Goal: Transaction & Acquisition: Purchase product/service

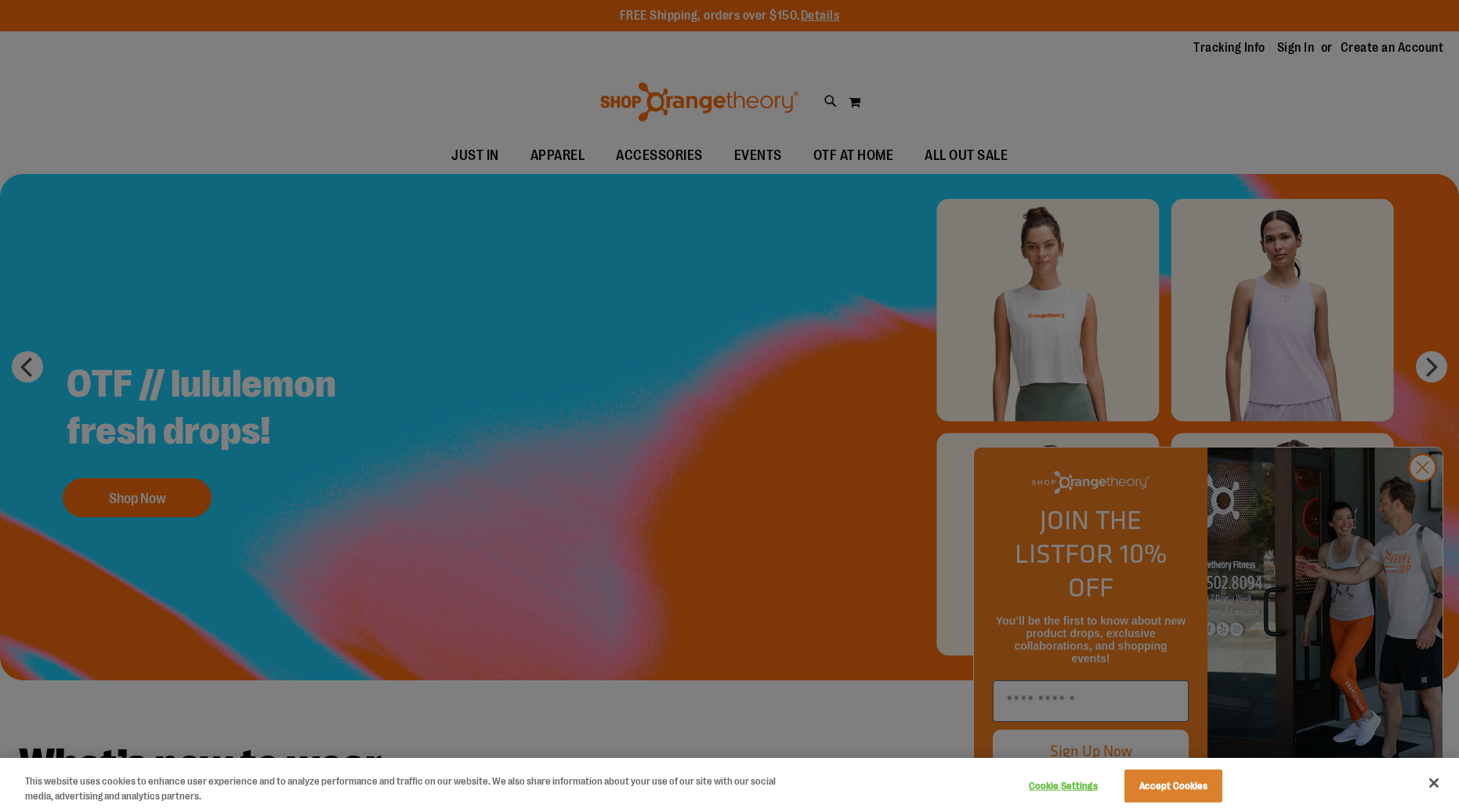
type input "**********"
click at [1191, 779] on button "Accept Cookies" at bounding box center [1173, 785] width 98 height 33
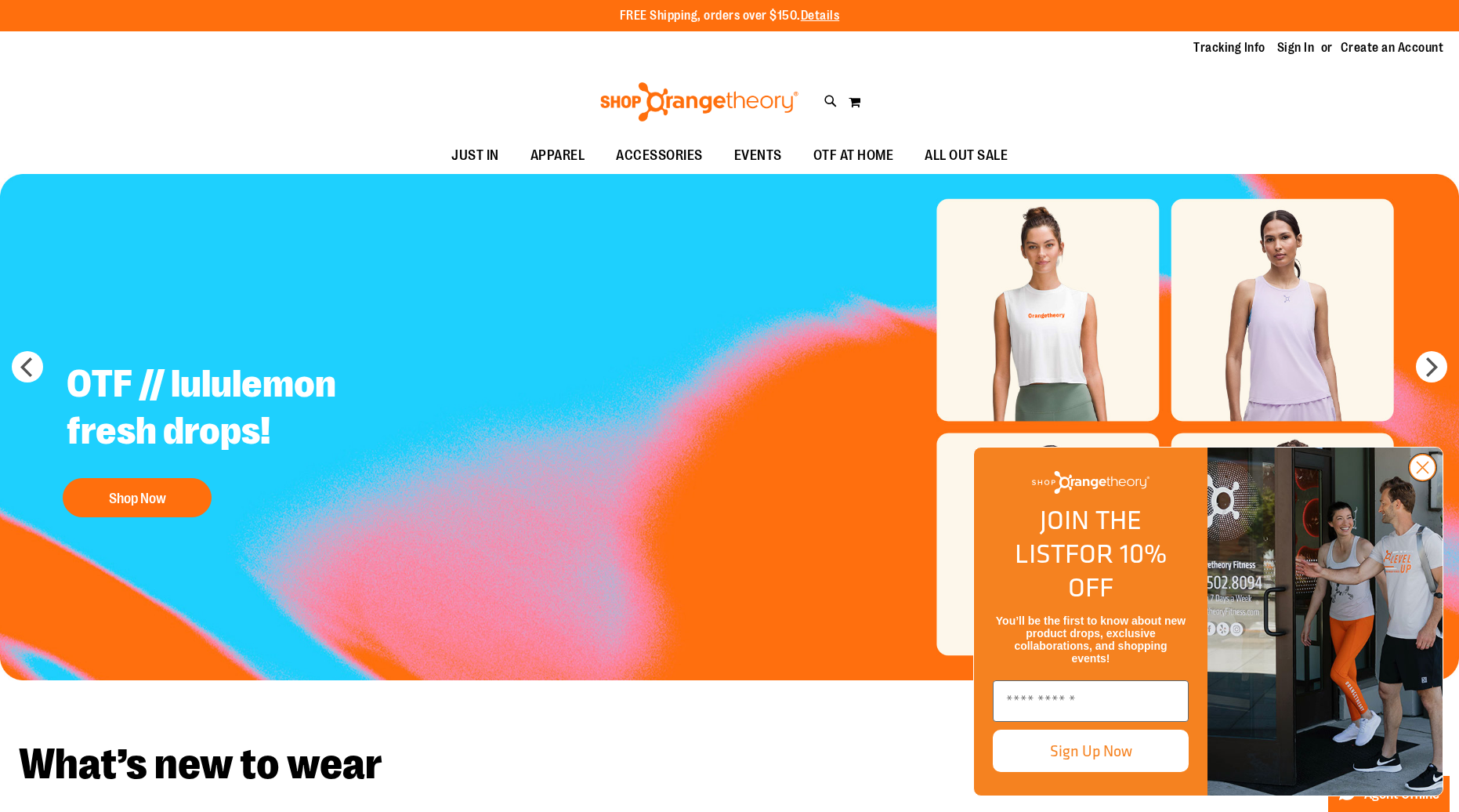
click at [1421, 474] on icon "Close dialog" at bounding box center [1423, 467] width 11 height 11
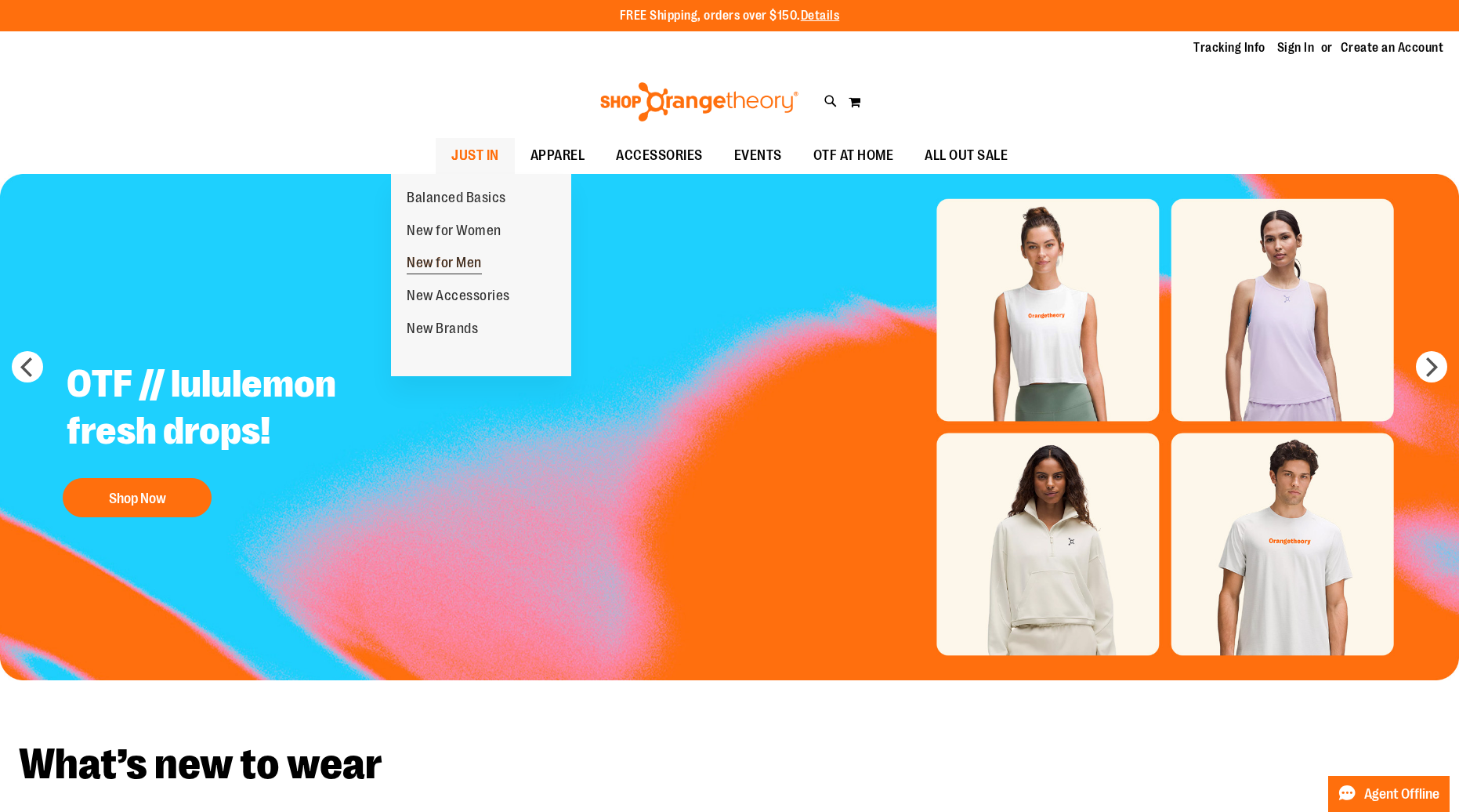
click at [480, 262] on span "New for Men" at bounding box center [445, 264] width 75 height 19
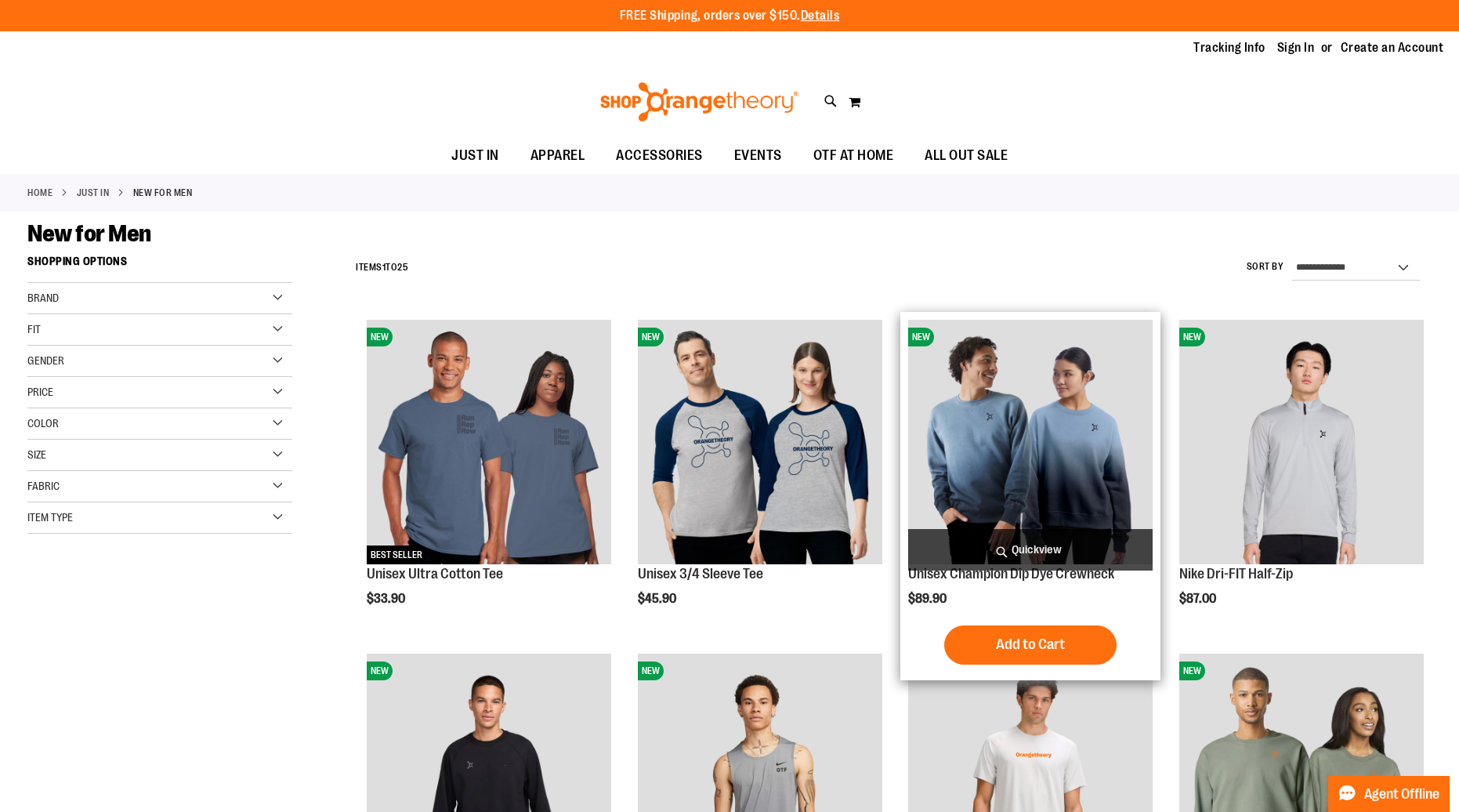
type input "**********"
click at [1047, 420] on img "product" at bounding box center [1030, 442] width 245 height 245
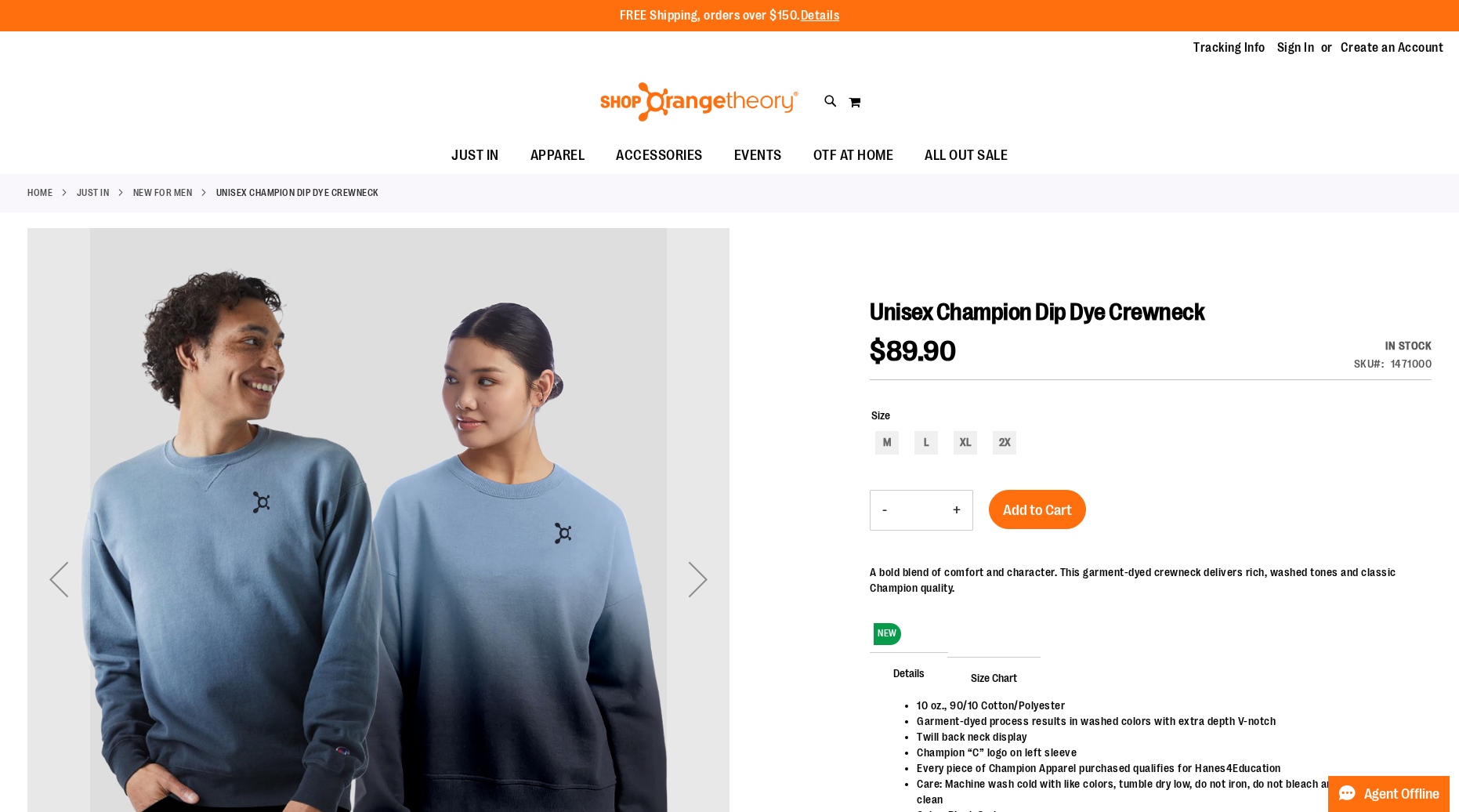
type input "**********"
click at [736, 457] on div at bounding box center [730, 622] width 1405 height 788
click at [694, 468] on div "Next" at bounding box center [698, 579] width 63 height 702
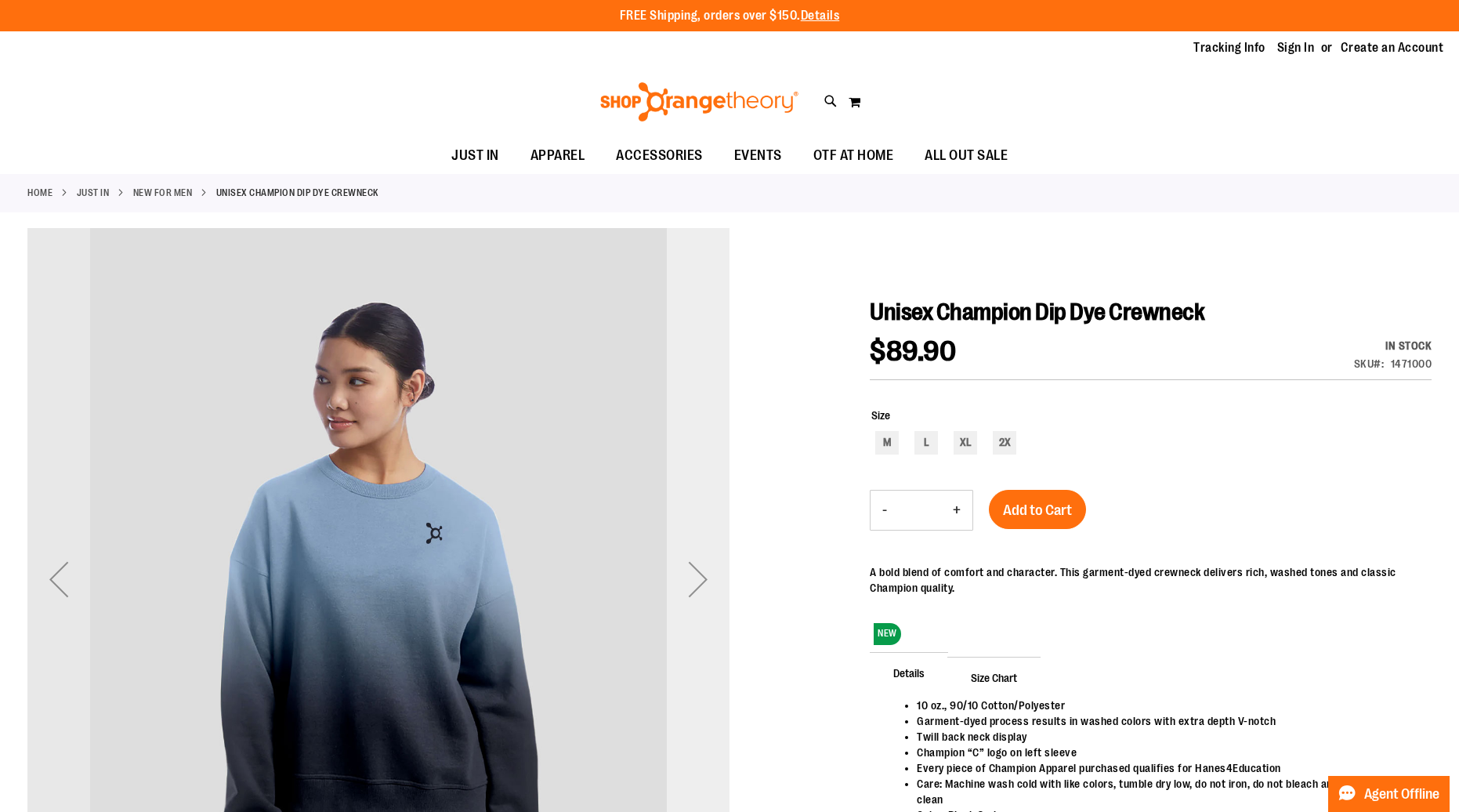
click at [694, 468] on div "Next" at bounding box center [698, 579] width 63 height 702
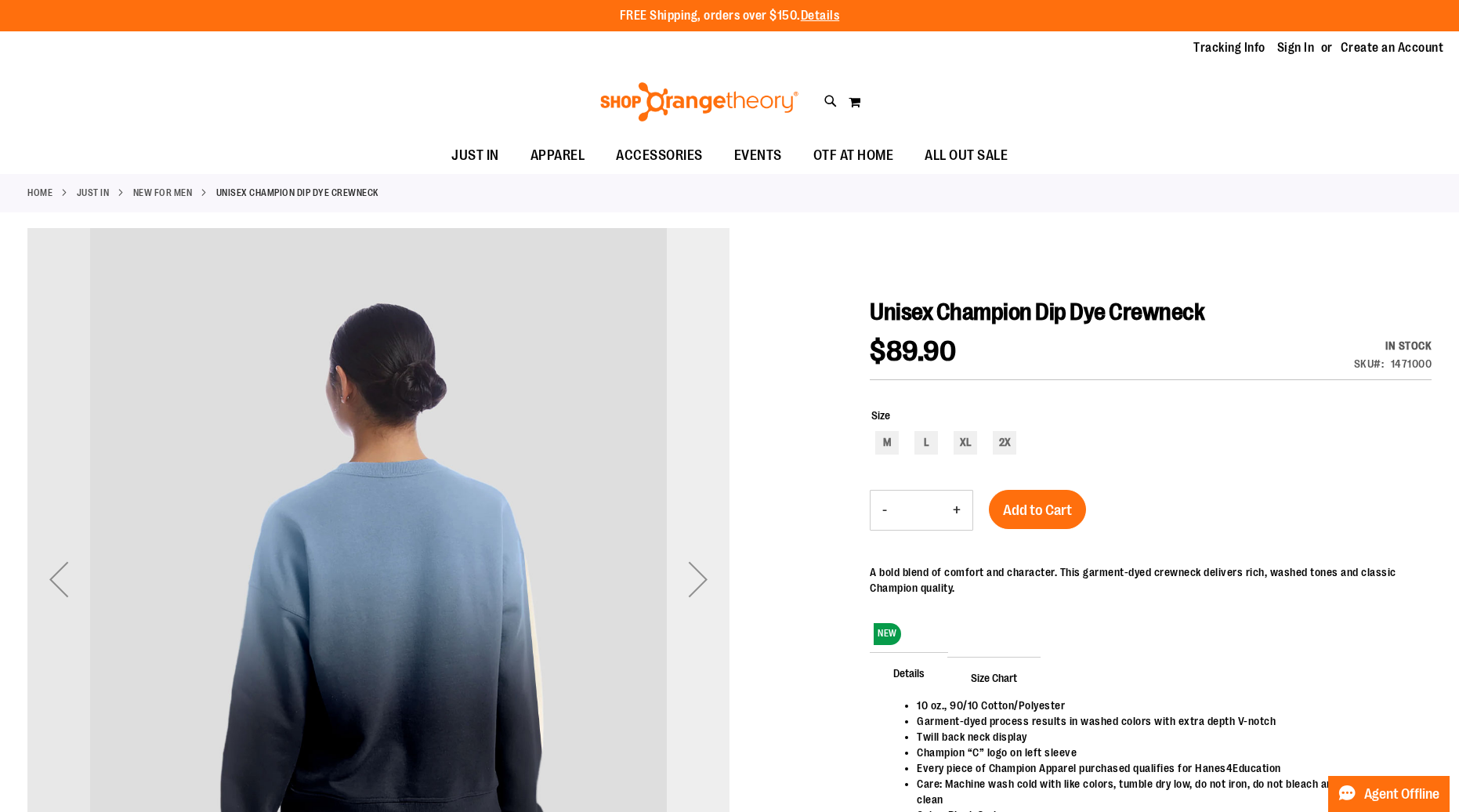
click at [694, 468] on div "Next" at bounding box center [698, 579] width 63 height 702
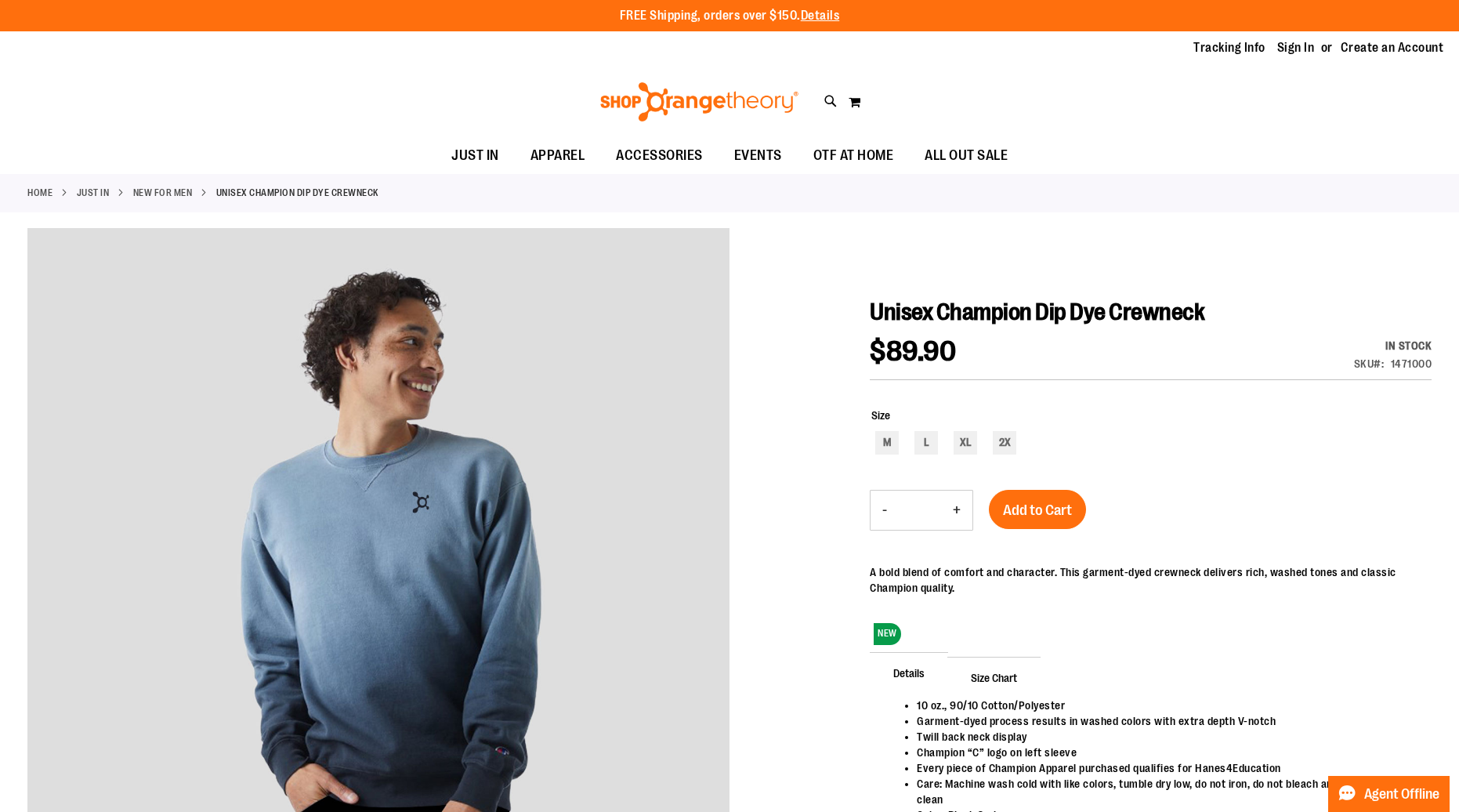
click at [774, 408] on div at bounding box center [730, 622] width 1405 height 788
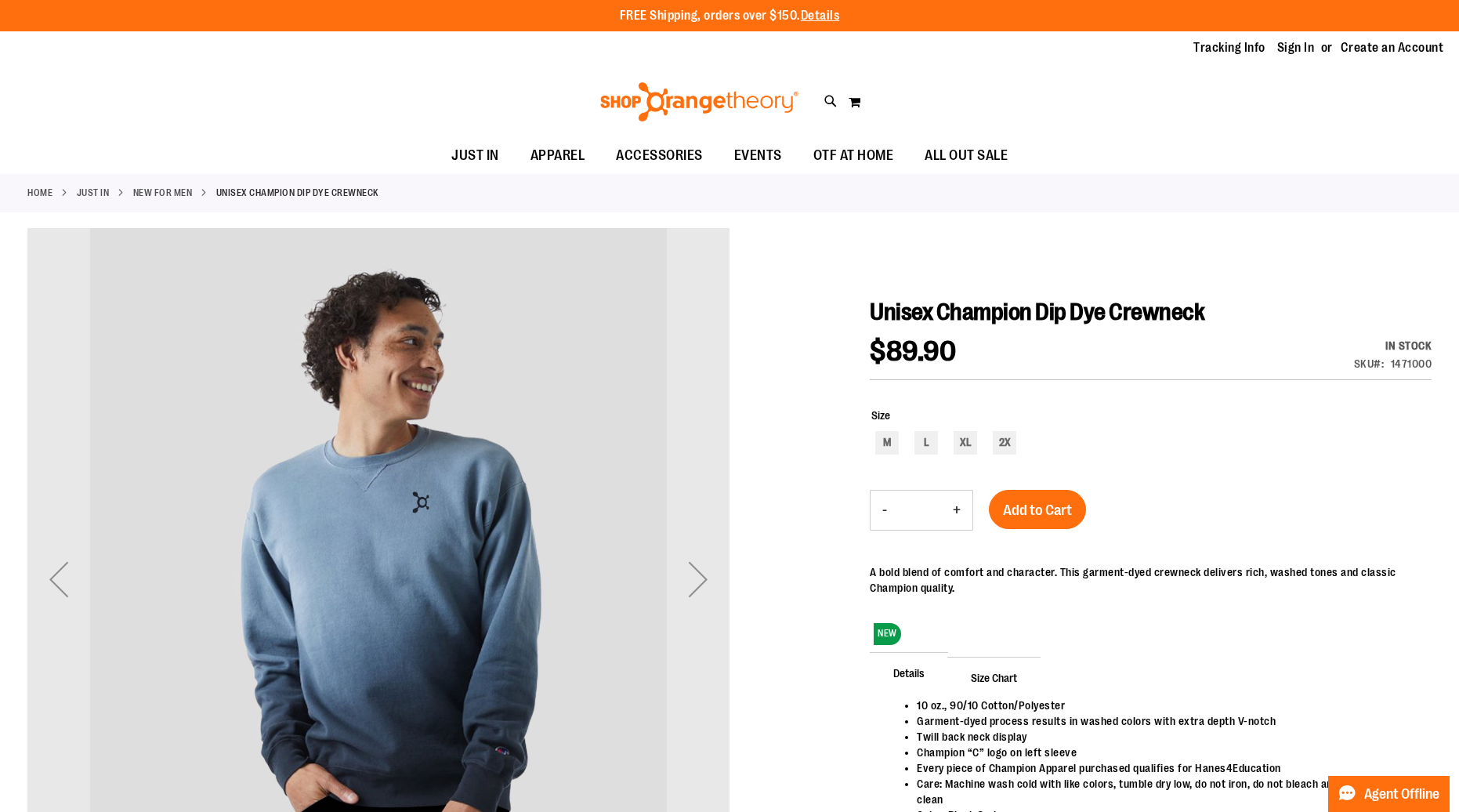
click at [675, 464] on div "Next" at bounding box center [698, 579] width 63 height 702
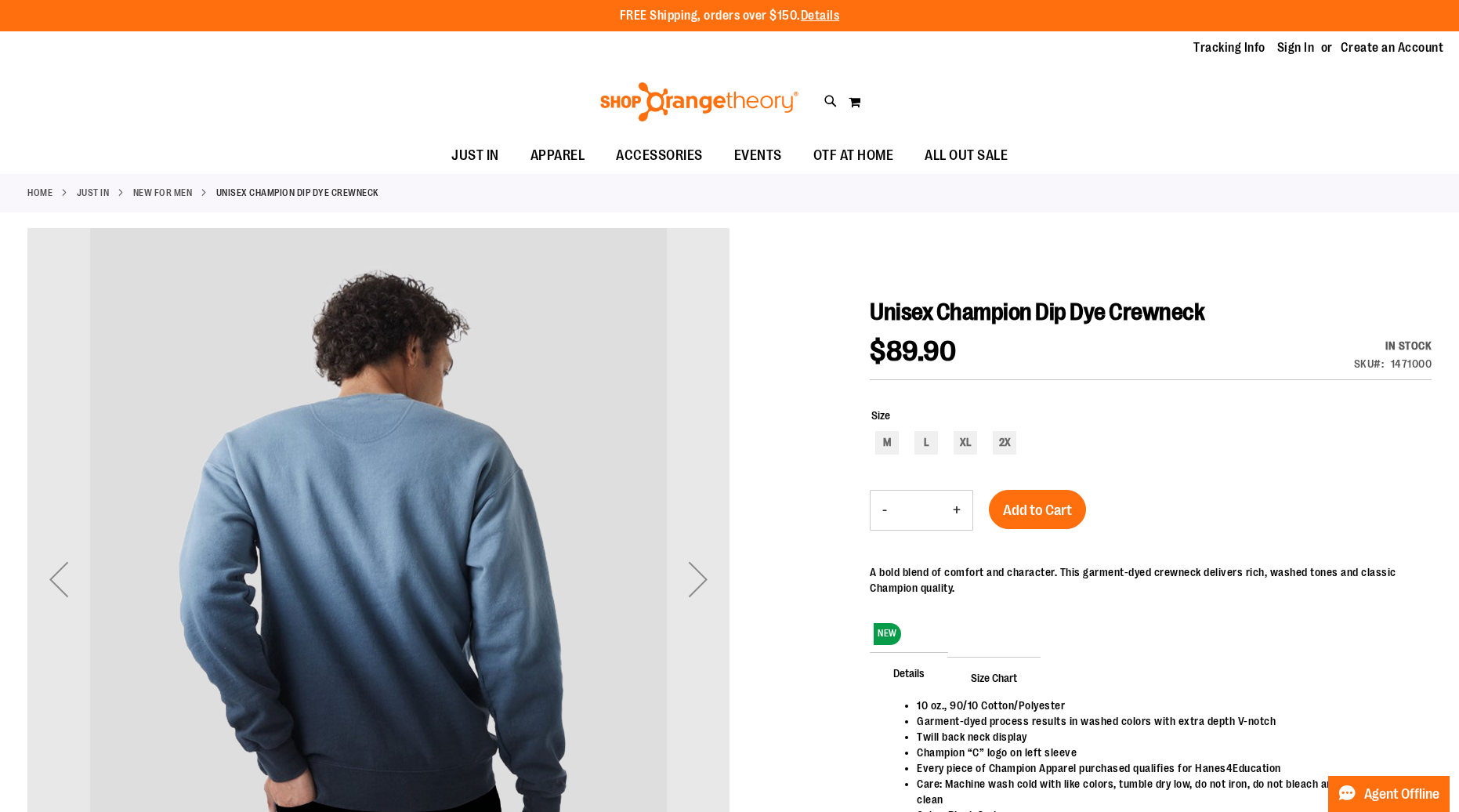
click at [675, 464] on div "Next" at bounding box center [698, 579] width 63 height 702
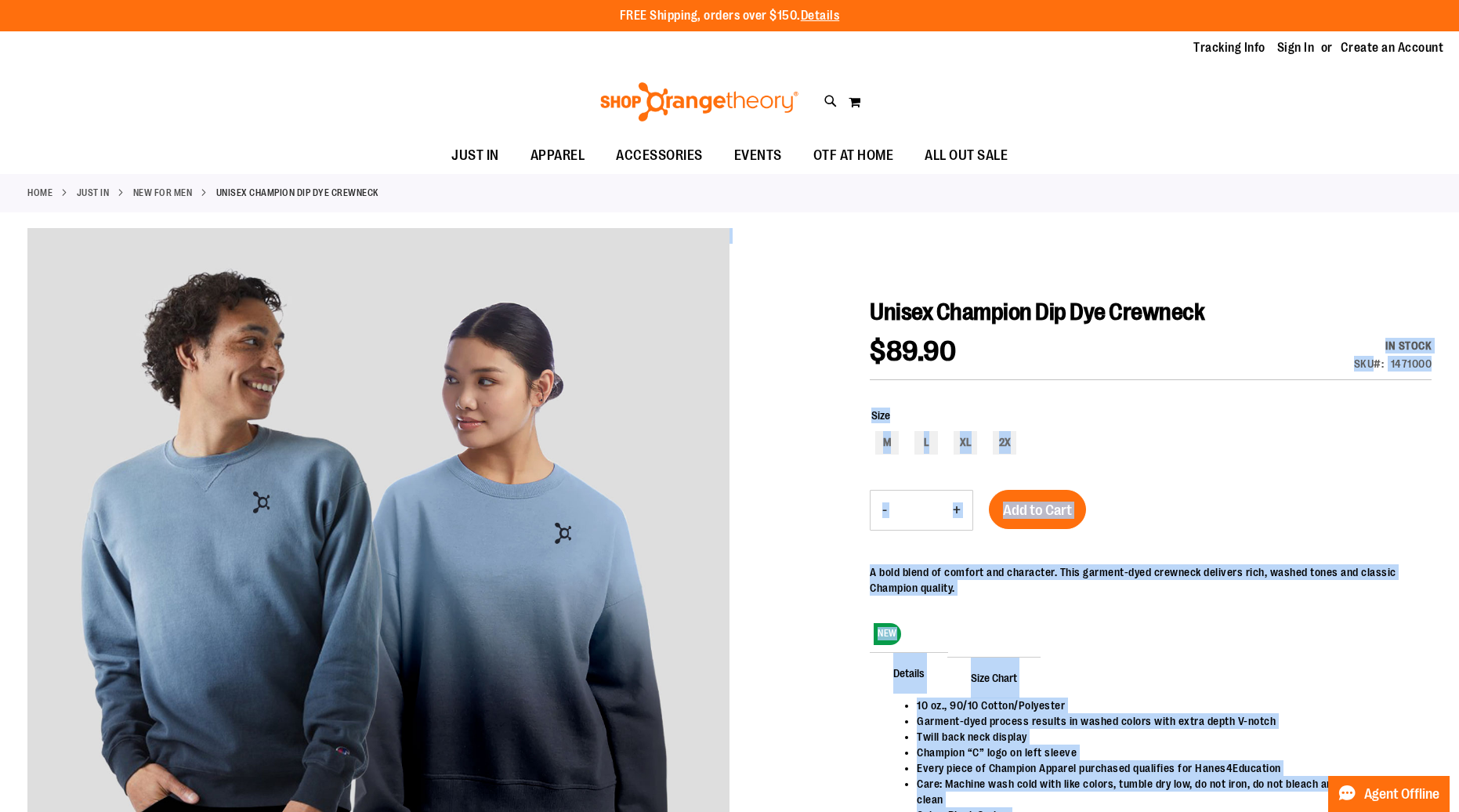
drag, startPoint x: 916, startPoint y: 347, endPoint x: 1065, endPoint y: 356, distance: 149.3
click at [1009, 347] on div "$89.90 In stock Only %1 left SKU 1471000" at bounding box center [1151, 358] width 562 height 43
drag, startPoint x: 967, startPoint y: 348, endPoint x: 862, endPoint y: 351, distance: 105.0
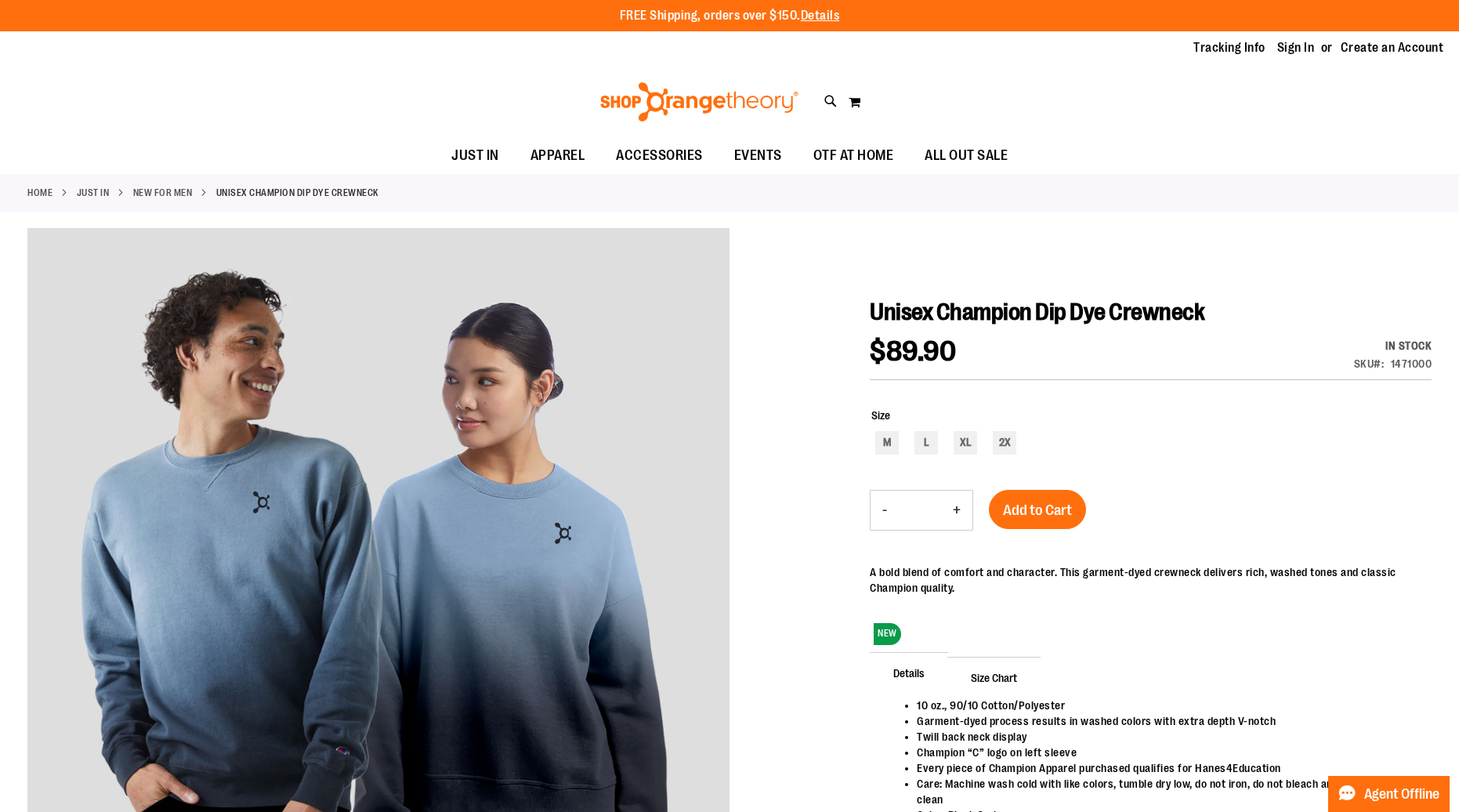
click at [862, 351] on div at bounding box center [730, 622] width 1405 height 788
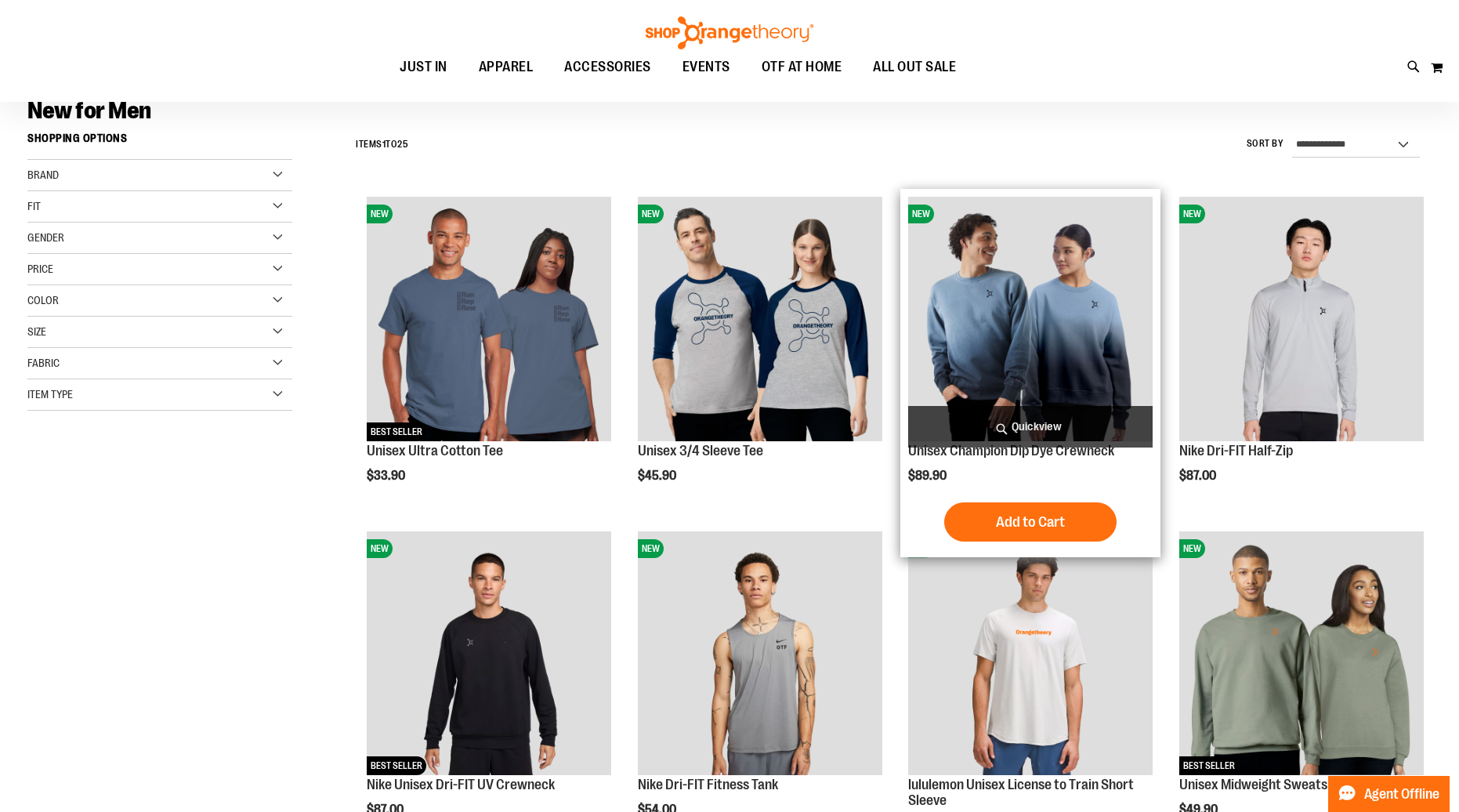
scroll to position [125, 0]
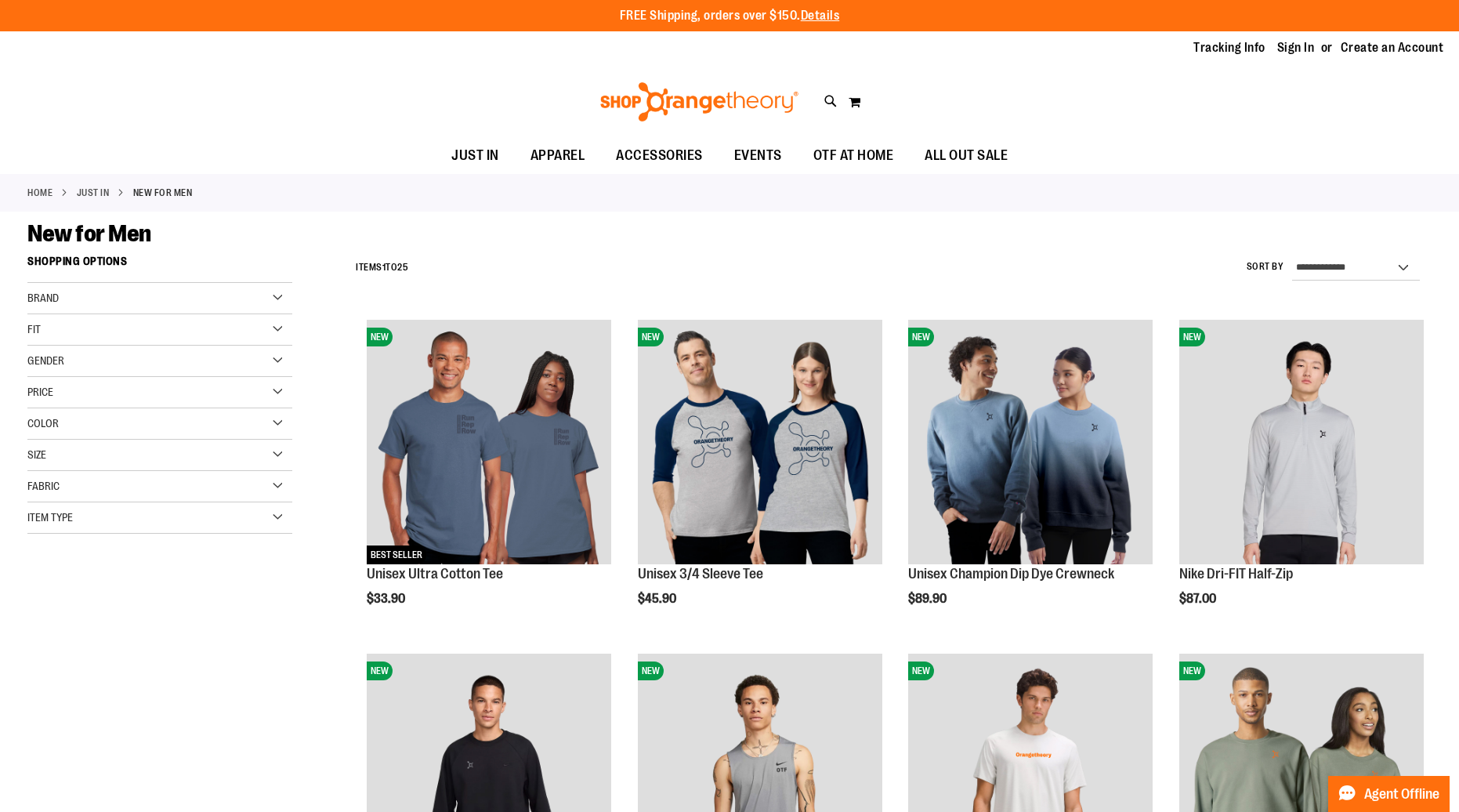
type input "**********"
click at [1004, 263] on div "**********" at bounding box center [889, 267] width 1084 height 41
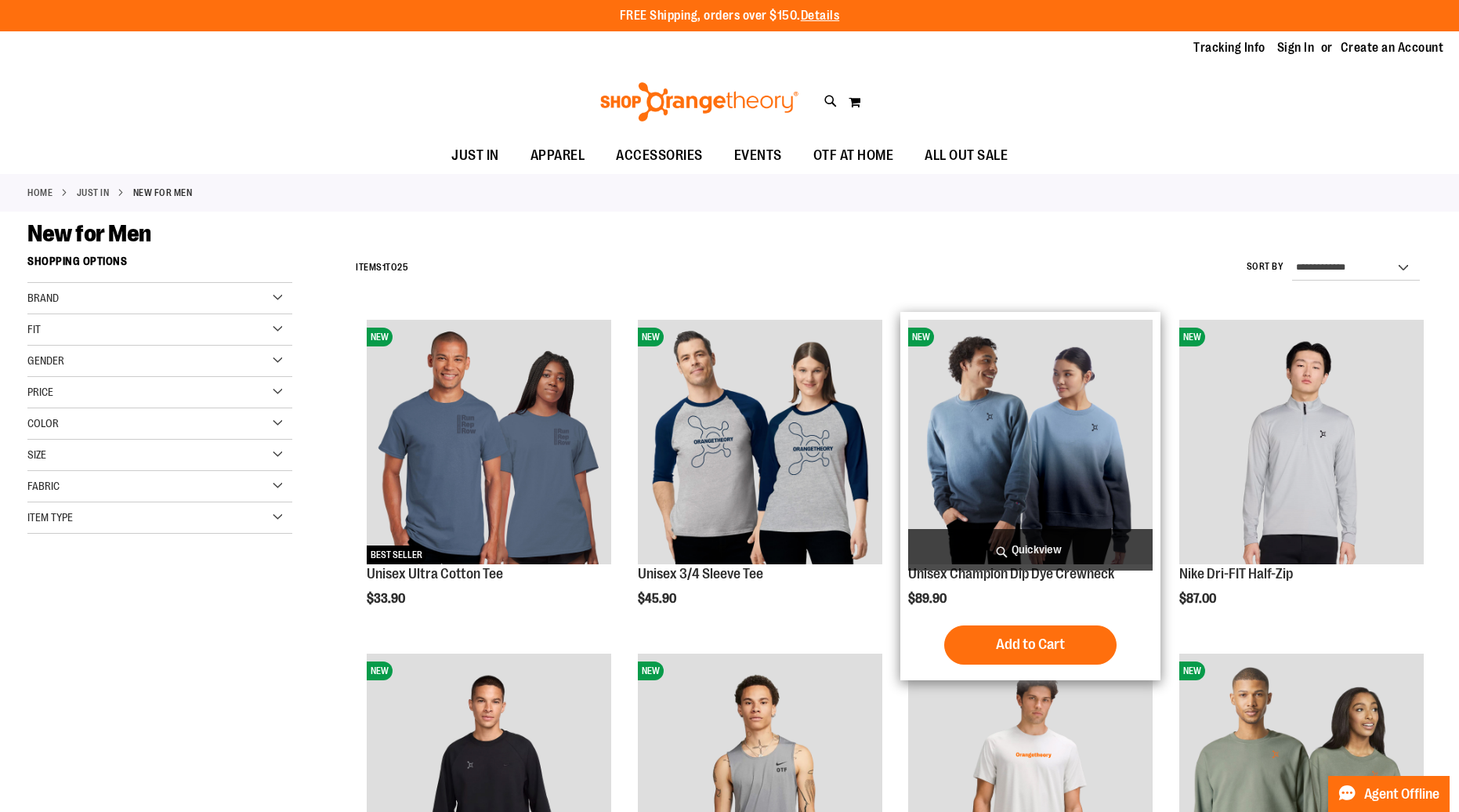
click at [1003, 414] on img "product" at bounding box center [1030, 442] width 245 height 245
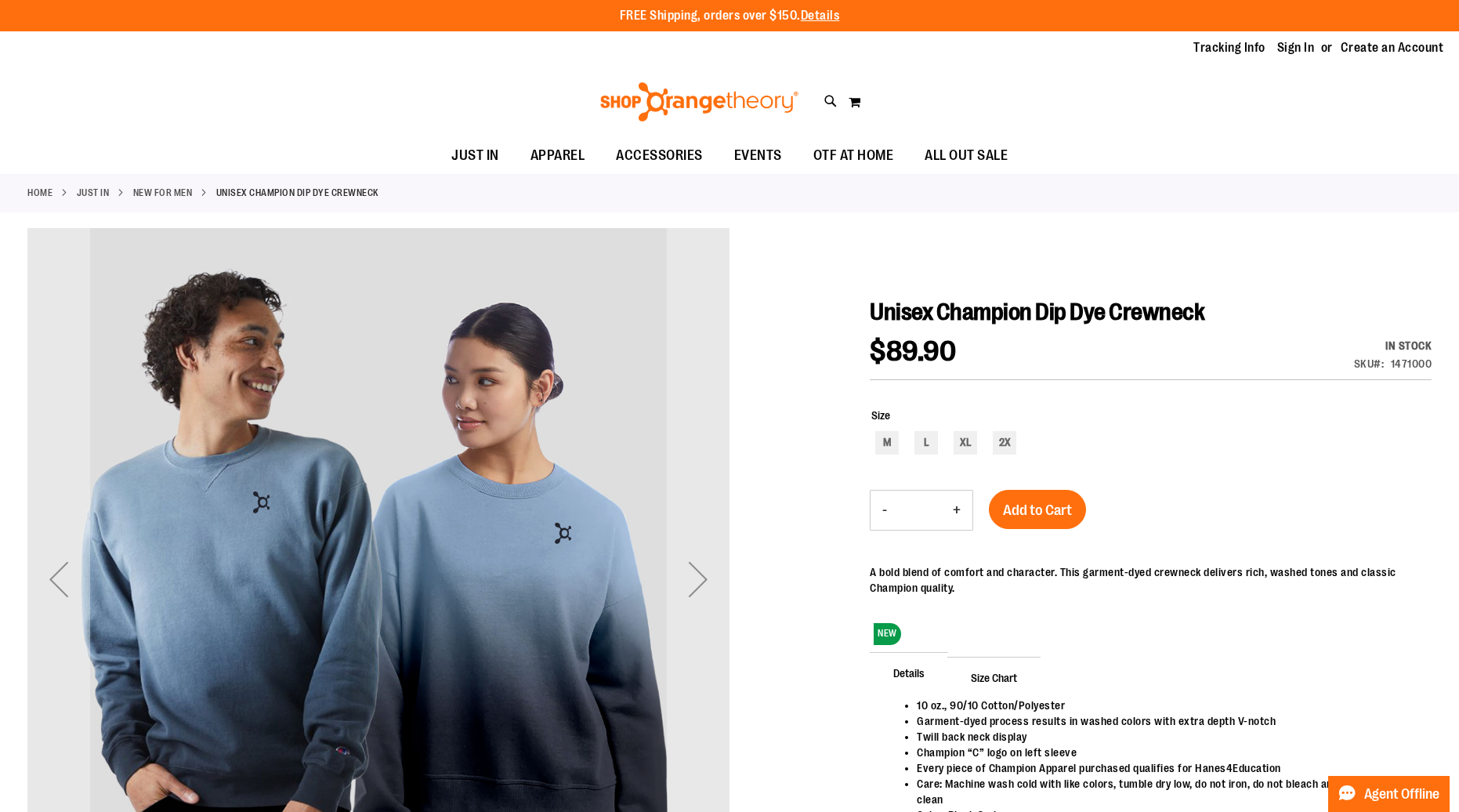
scroll to position [104, 0]
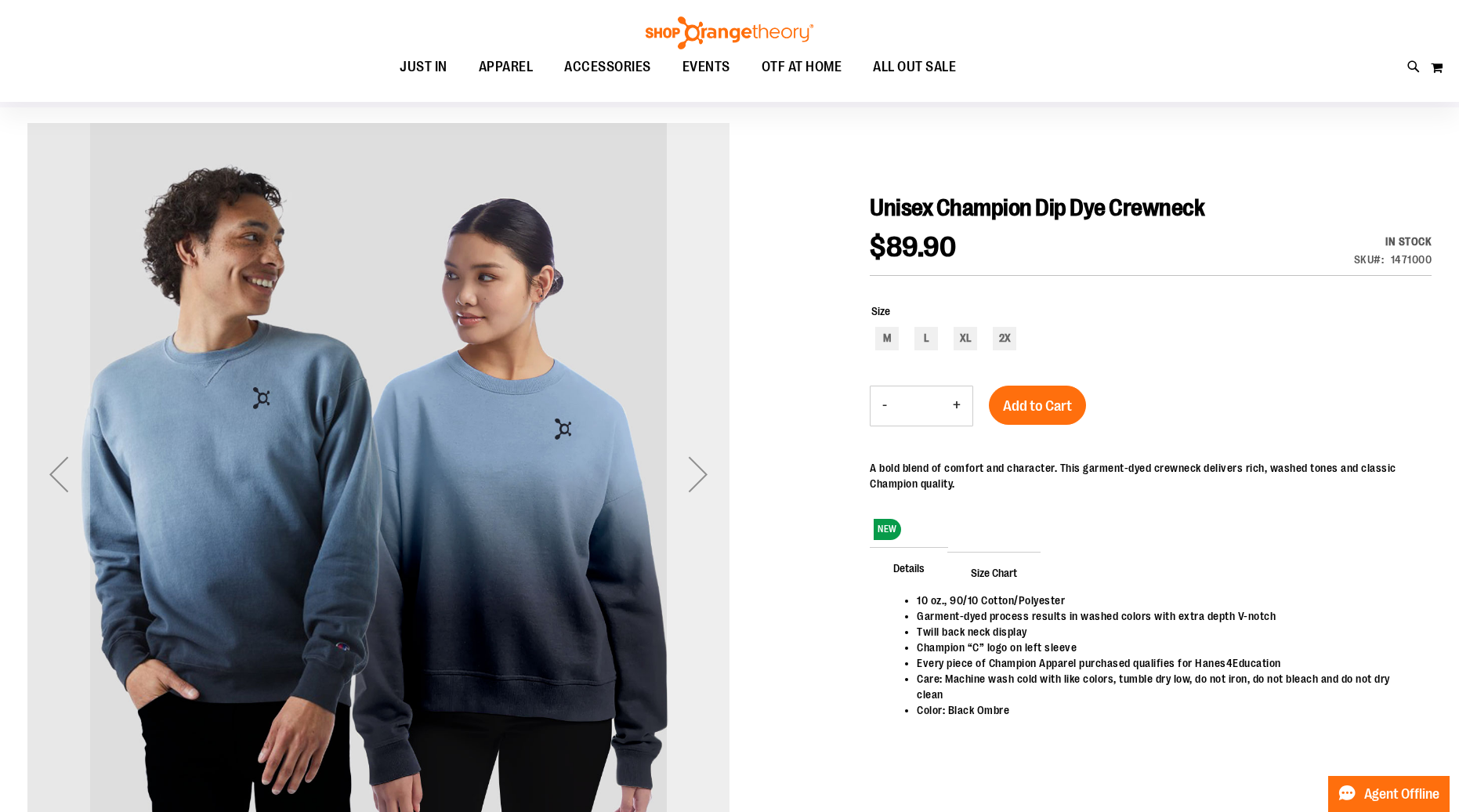
type input "**********"
click at [713, 438] on div "Next" at bounding box center [698, 474] width 63 height 702
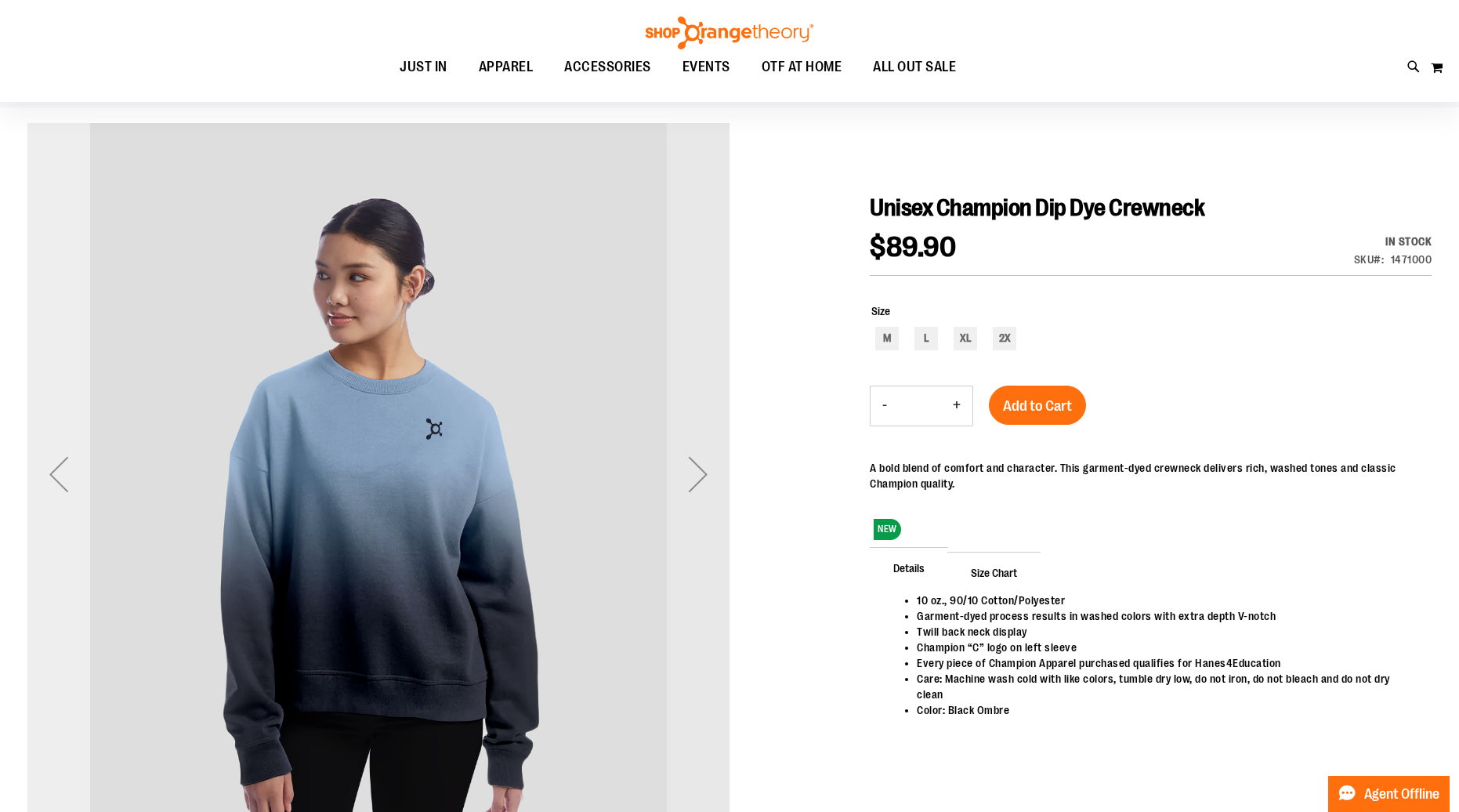
click at [66, 475] on div "Previous" at bounding box center [58, 474] width 63 height 63
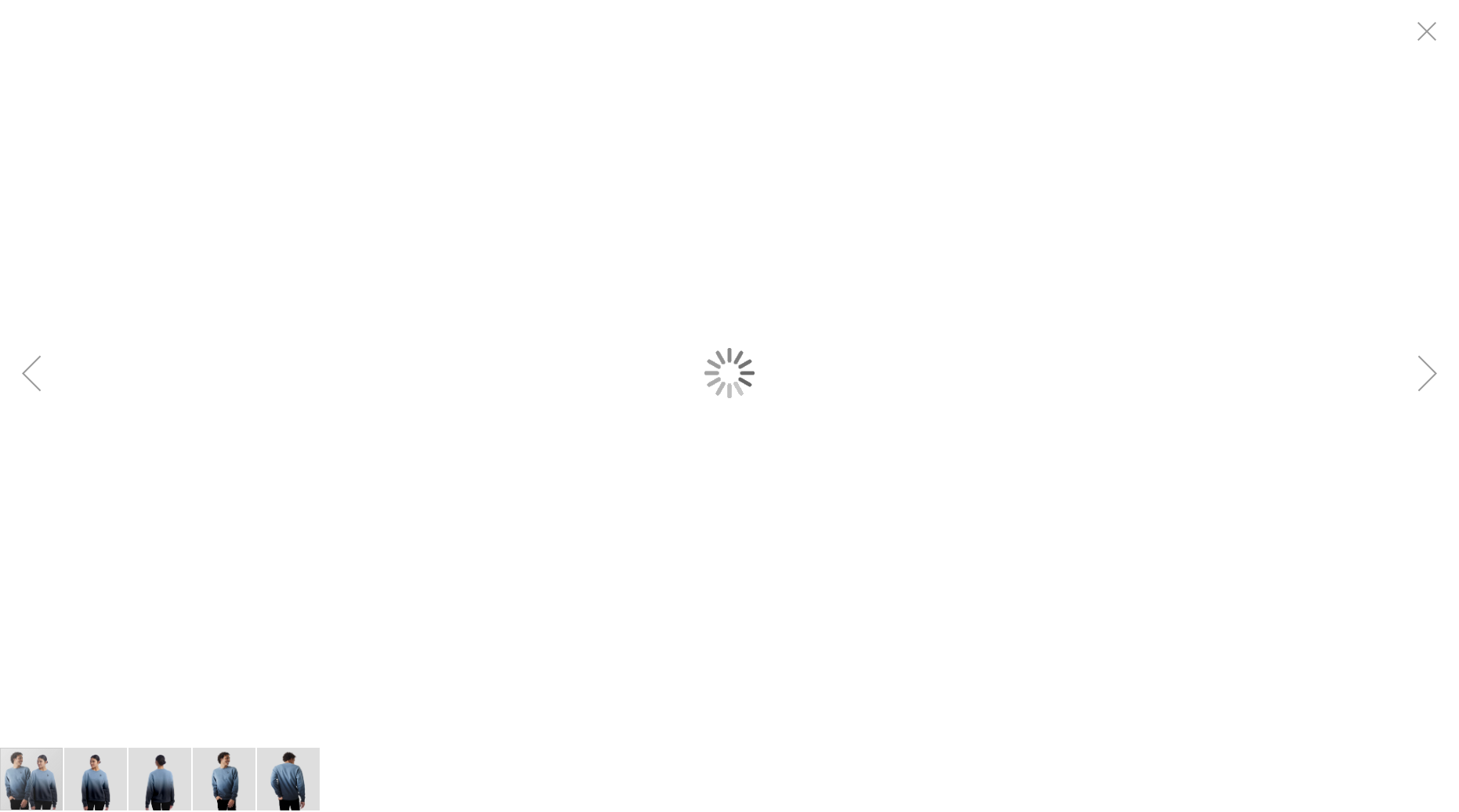
scroll to position [0, 0]
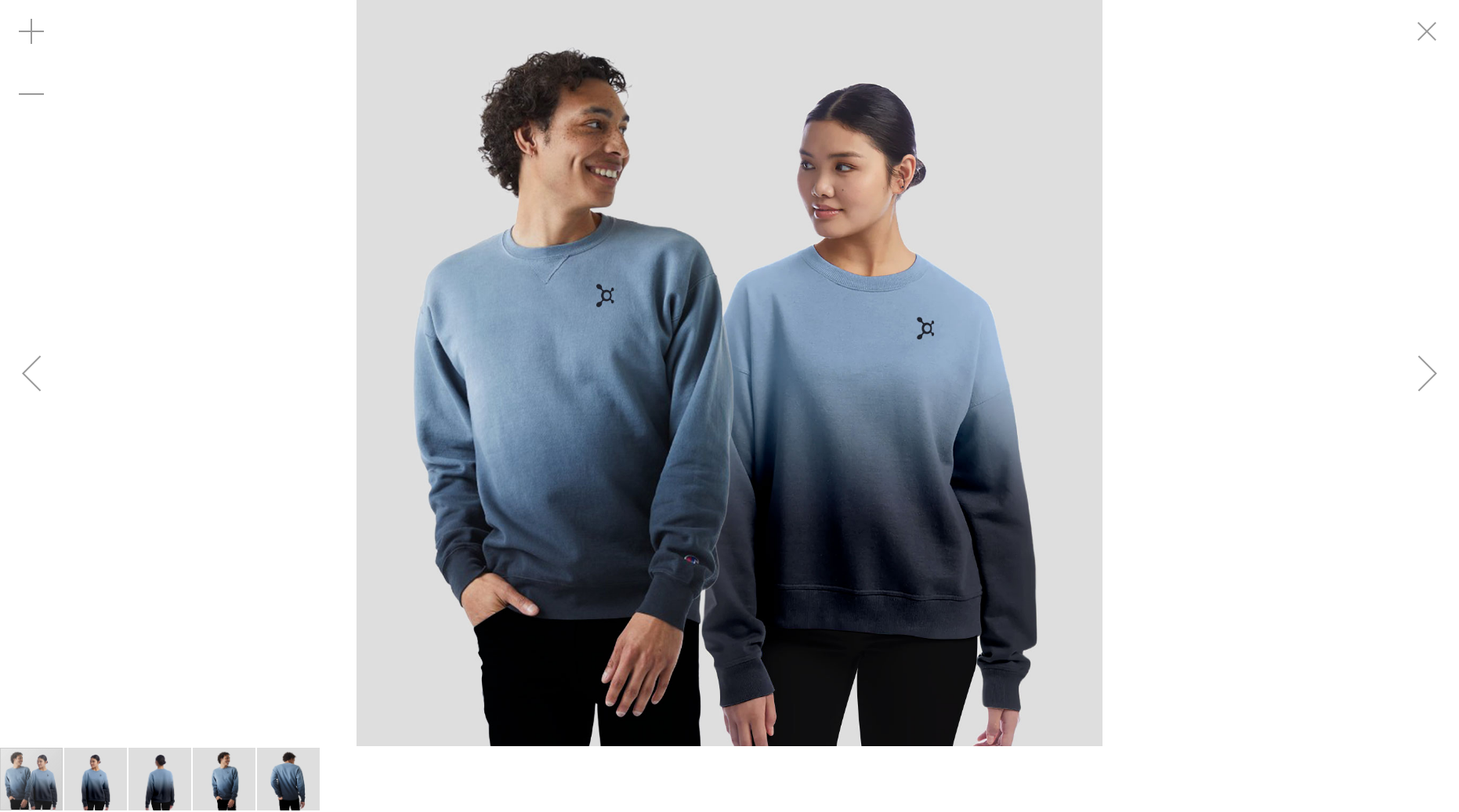
click at [674, 556] on img "carousel" at bounding box center [730, 373] width 746 height 746
click at [680, 561] on img "carousel" at bounding box center [730, 373] width 746 height 746
click at [684, 568] on img "carousel" at bounding box center [730, 373] width 746 height 746
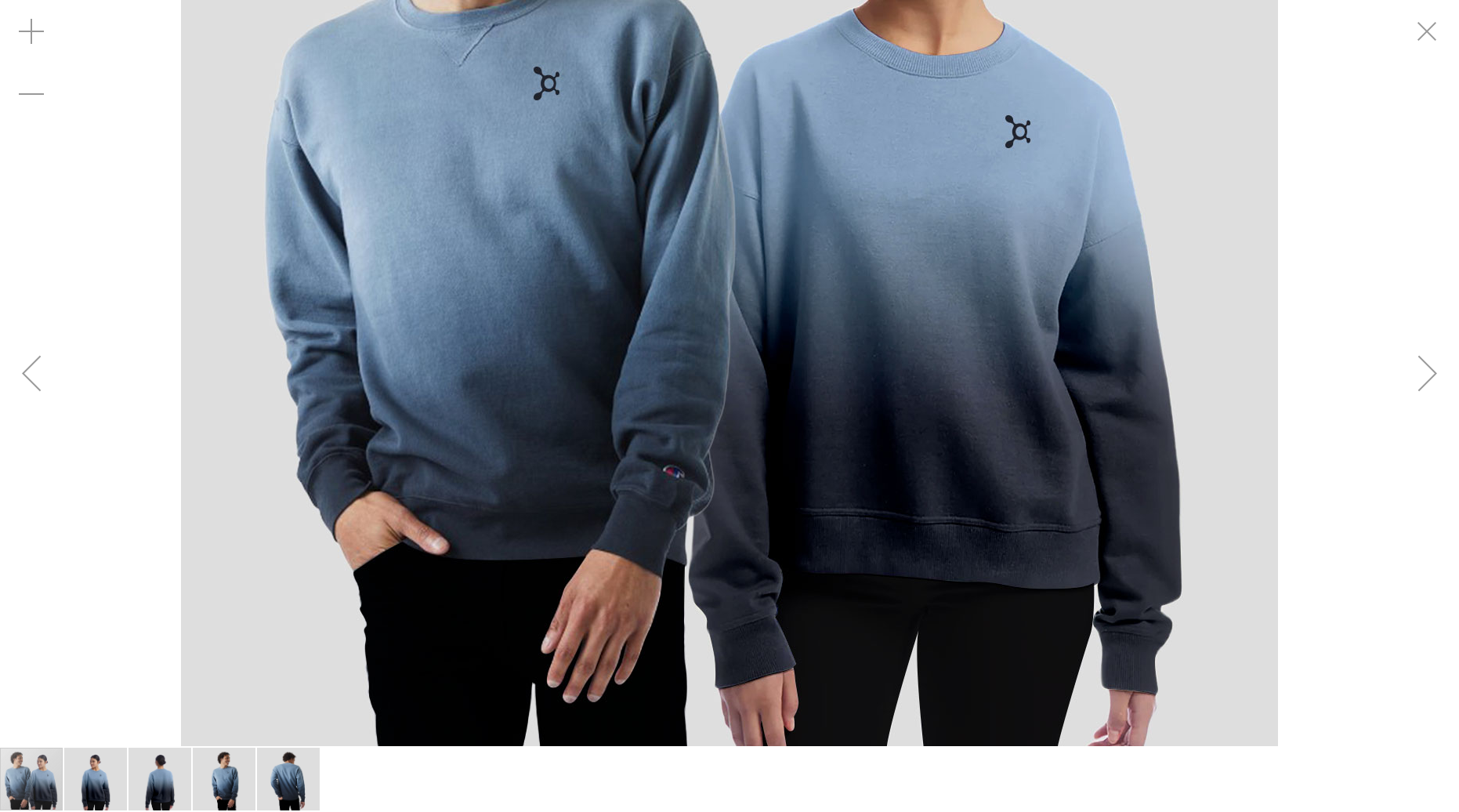
drag, startPoint x: 821, startPoint y: 337, endPoint x: 786, endPoint y: 72, distance: 267.3
click at [824, 76] on img "carousel" at bounding box center [730, 197] width 1097 height 1097
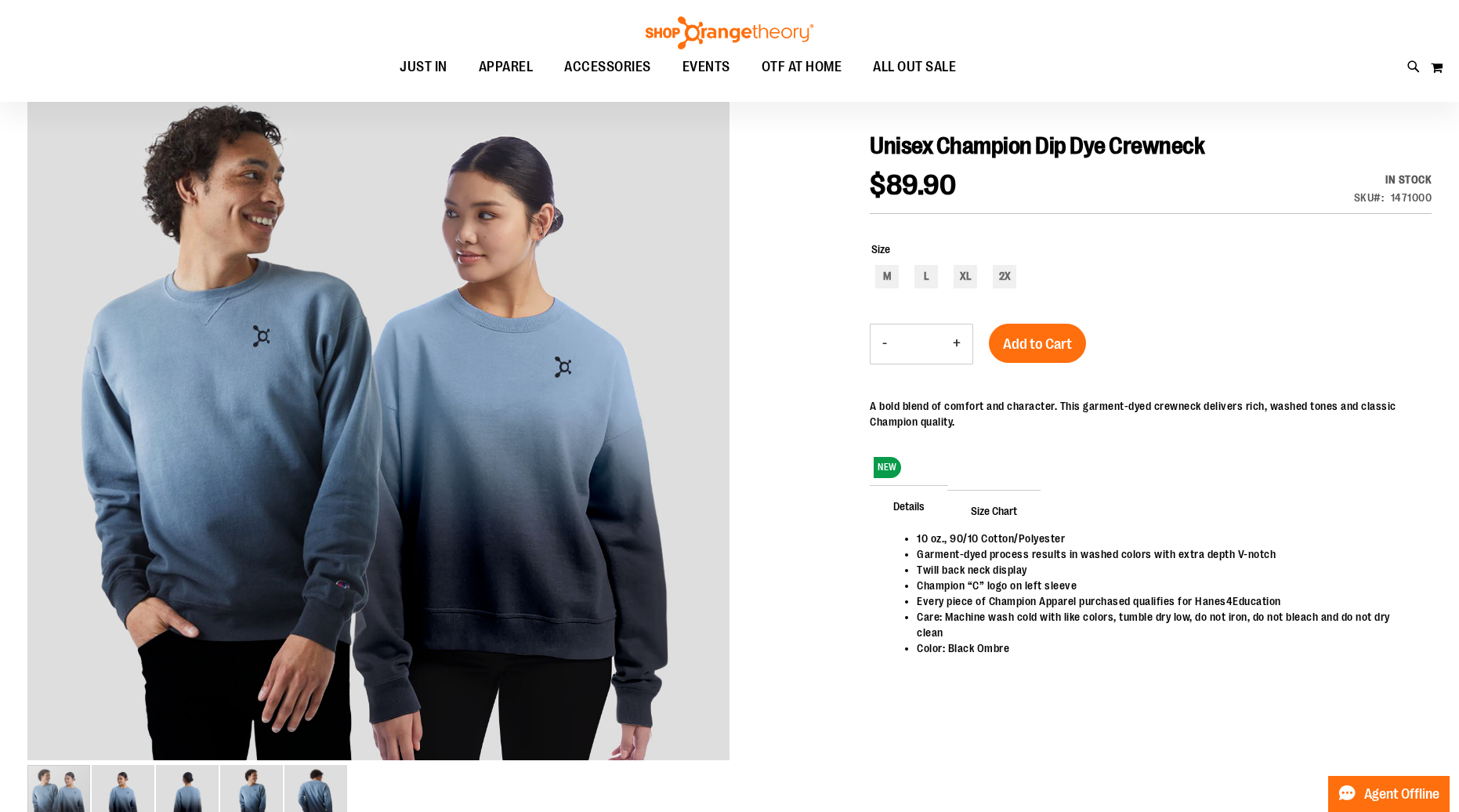
scroll to position [167, 0]
click at [811, 307] on div at bounding box center [730, 454] width 1405 height 788
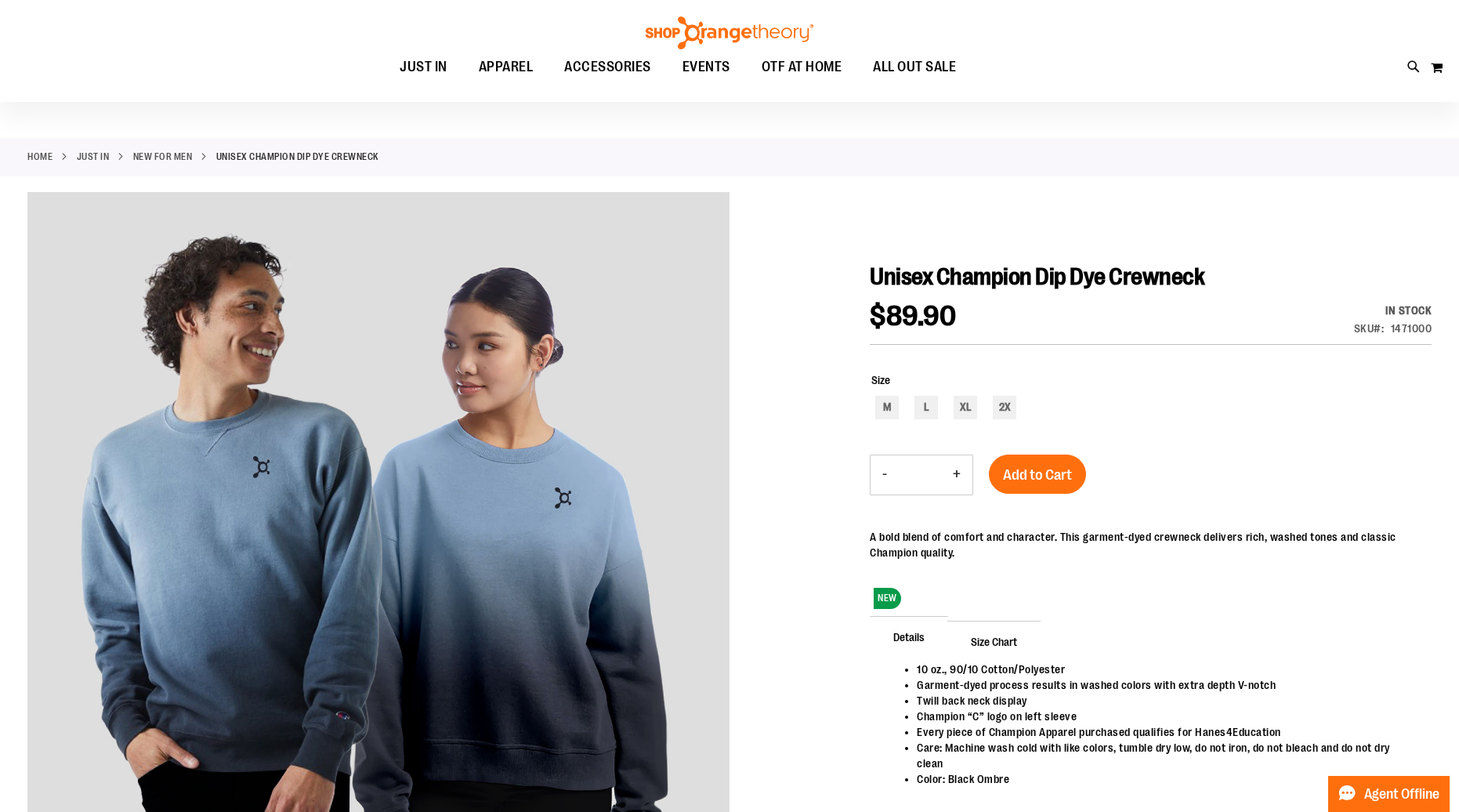
scroll to position [36, 0]
